Goal: Task Accomplishment & Management: Use online tool/utility

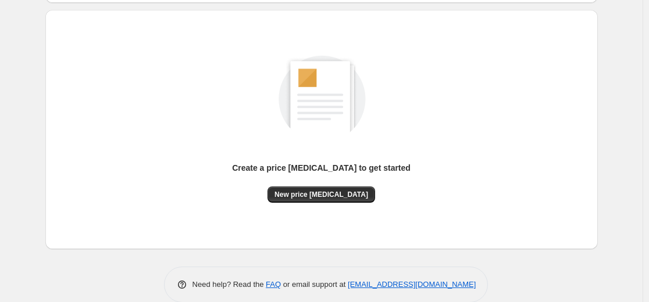
scroll to position [116, 0]
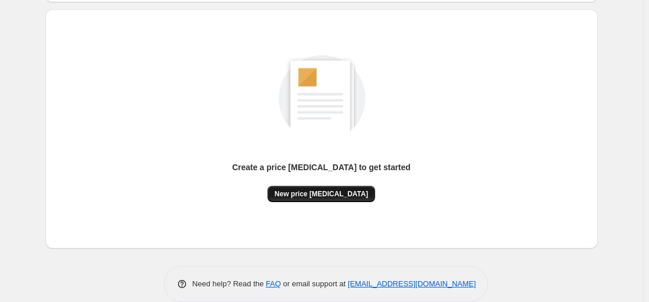
click at [317, 194] on span "New price change job" at bounding box center [321, 194] width 94 height 9
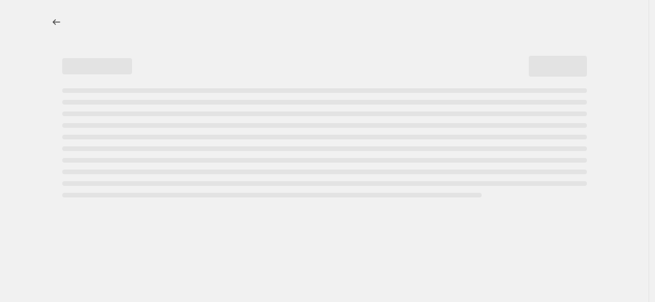
select select "percentage"
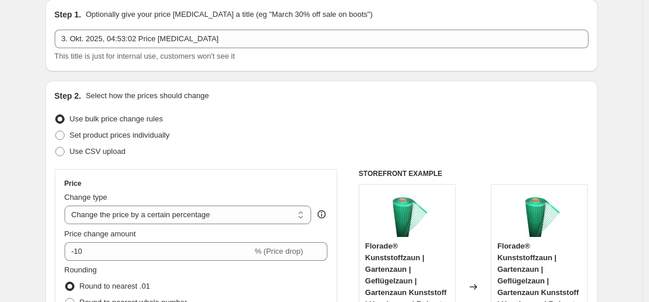
scroll to position [116, 0]
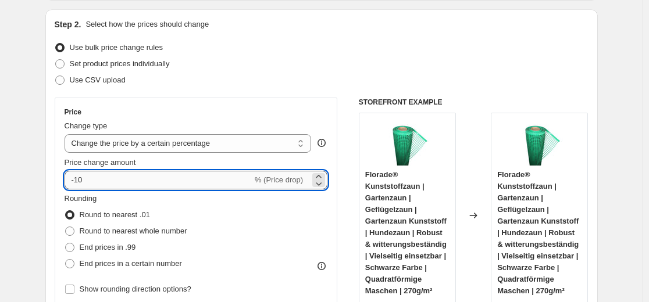
click at [192, 179] on input "-10" at bounding box center [159, 180] width 188 height 19
type input "-1"
type input "-35"
click at [284, 79] on div "Use CSV upload" at bounding box center [322, 80] width 534 height 16
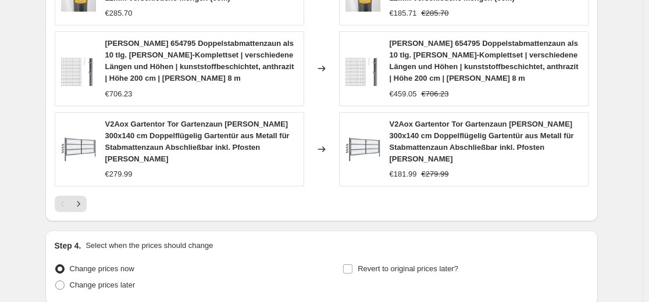
scroll to position [984, 0]
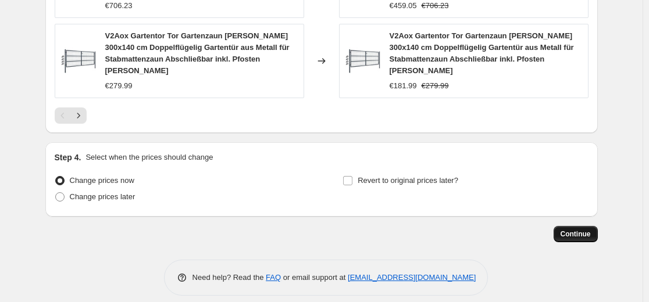
click at [571, 229] on button "Continue" at bounding box center [576, 234] width 44 height 16
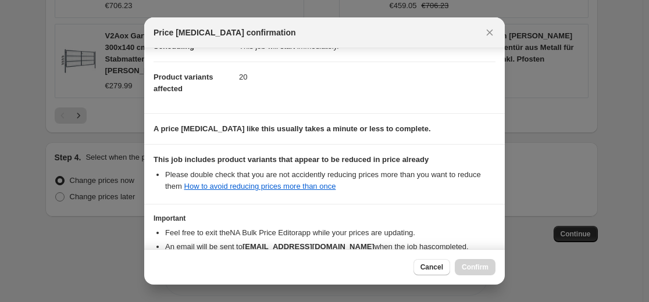
scroll to position [187, 0]
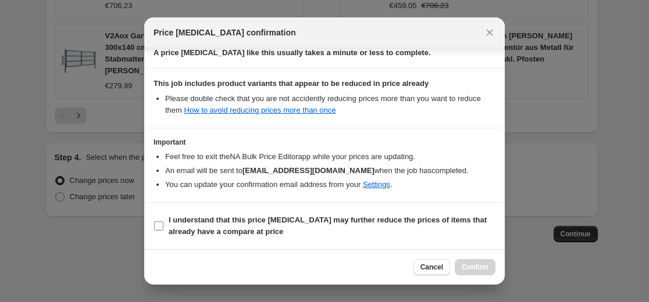
click at [402, 225] on span "I understand that this price change job may further reduce the prices of items …" at bounding box center [332, 226] width 327 height 23
click at [163, 225] on input "I understand that this price change job may further reduce the prices of items …" at bounding box center [158, 226] width 9 height 9
checkbox input "true"
click at [476, 267] on span "Confirm" at bounding box center [475, 267] width 27 height 9
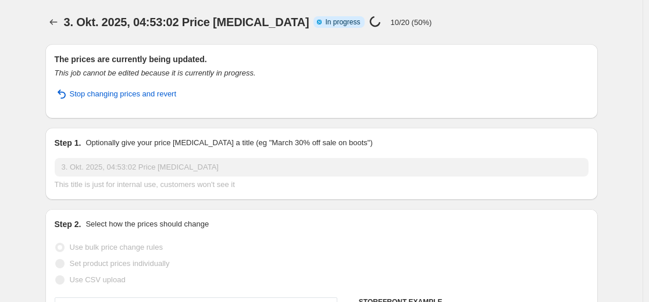
select select "percentage"
